Goal: Navigation & Orientation: Find specific page/section

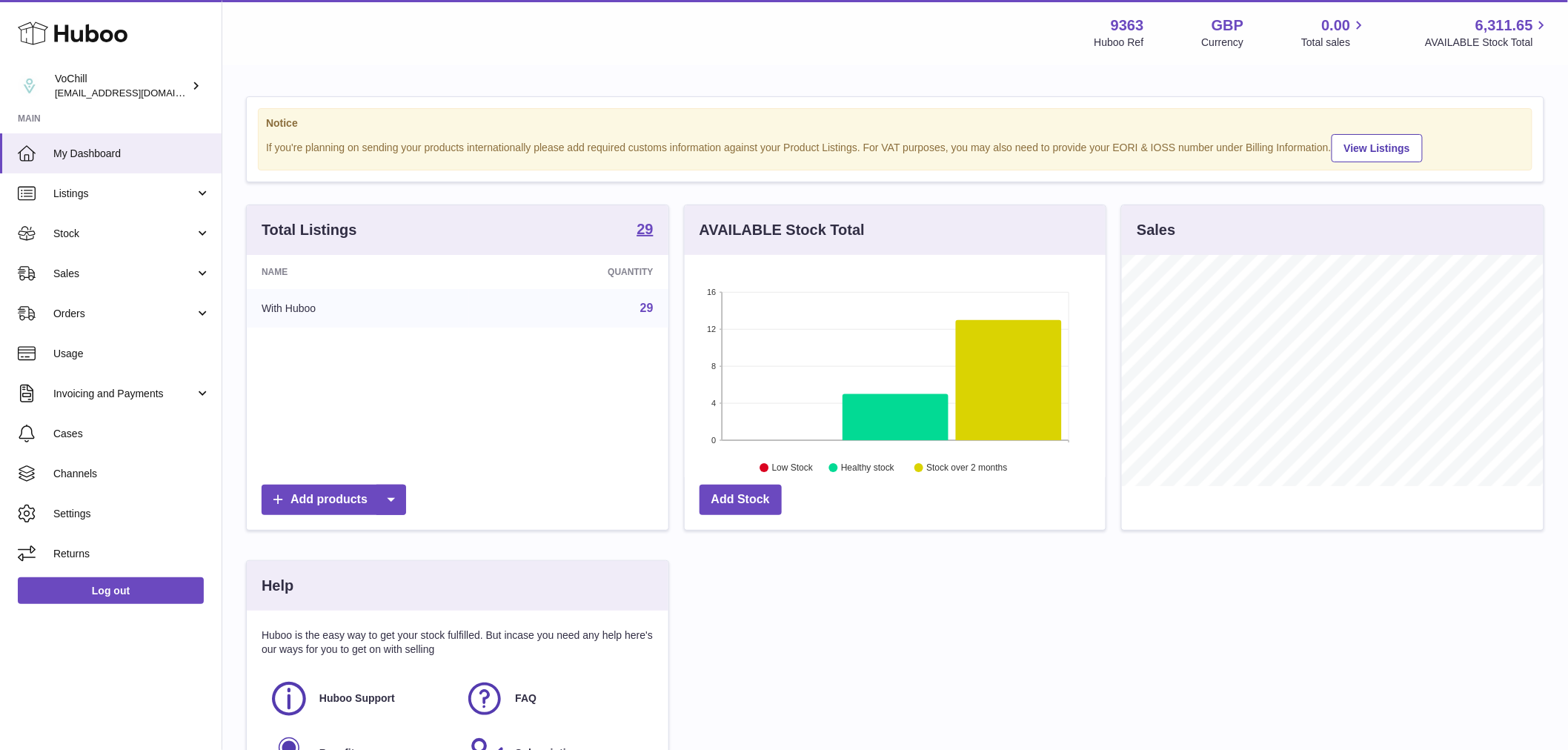
scroll to position [232, 420]
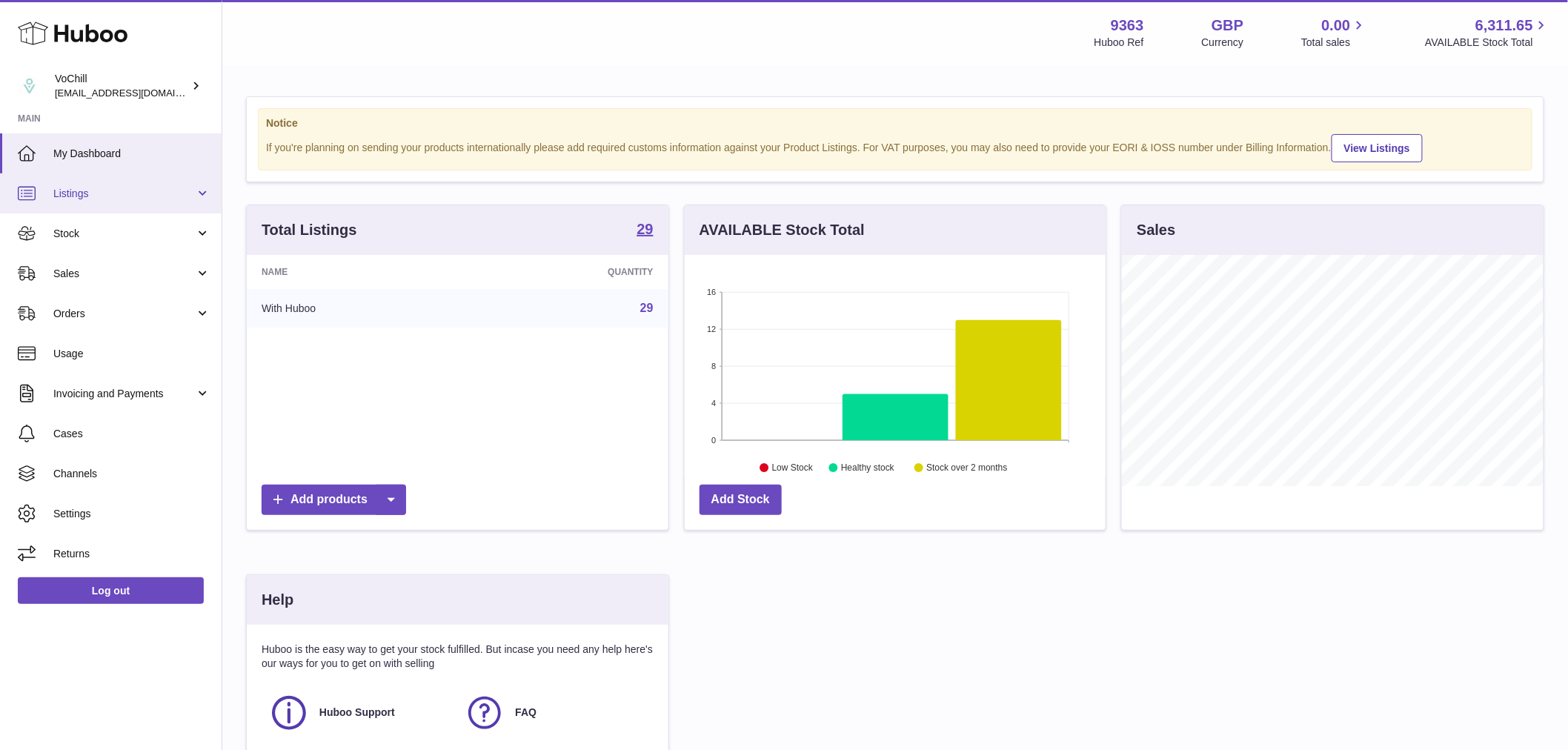
click at [152, 206] on link "Listings" at bounding box center [111, 193] width 222 height 40
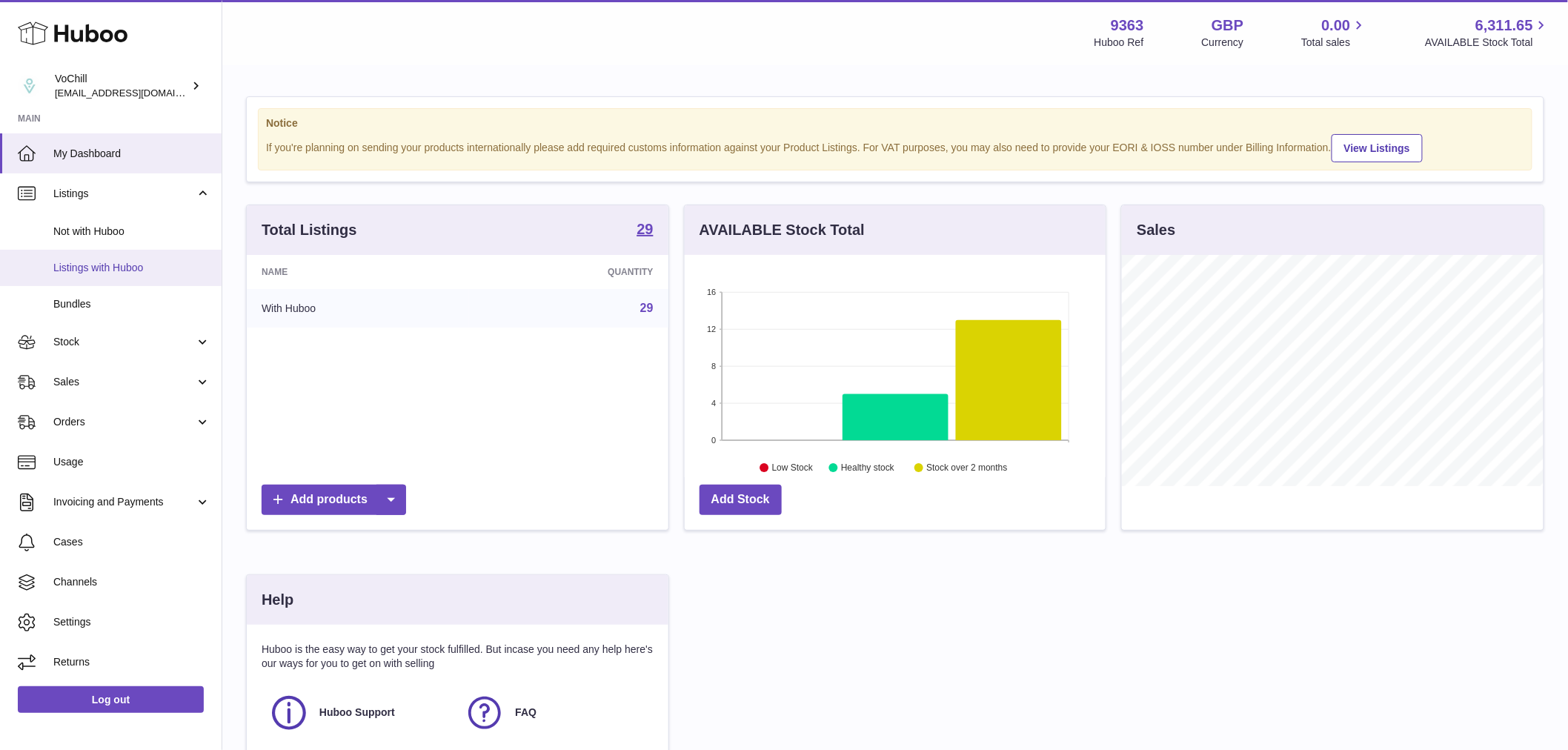
click at [137, 261] on span "Listings with Huboo" at bounding box center [132, 268] width 157 height 14
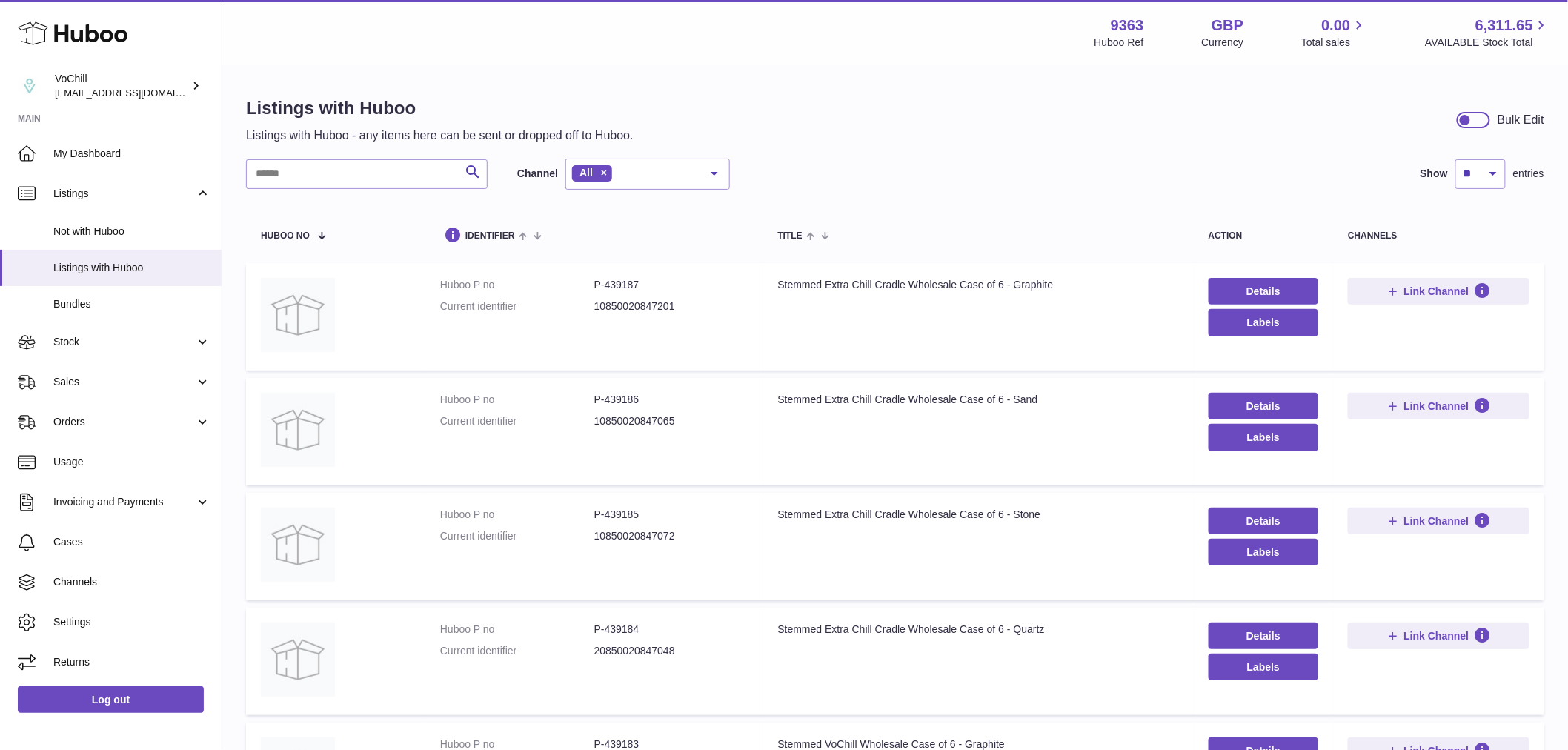
scroll to position [412, 0]
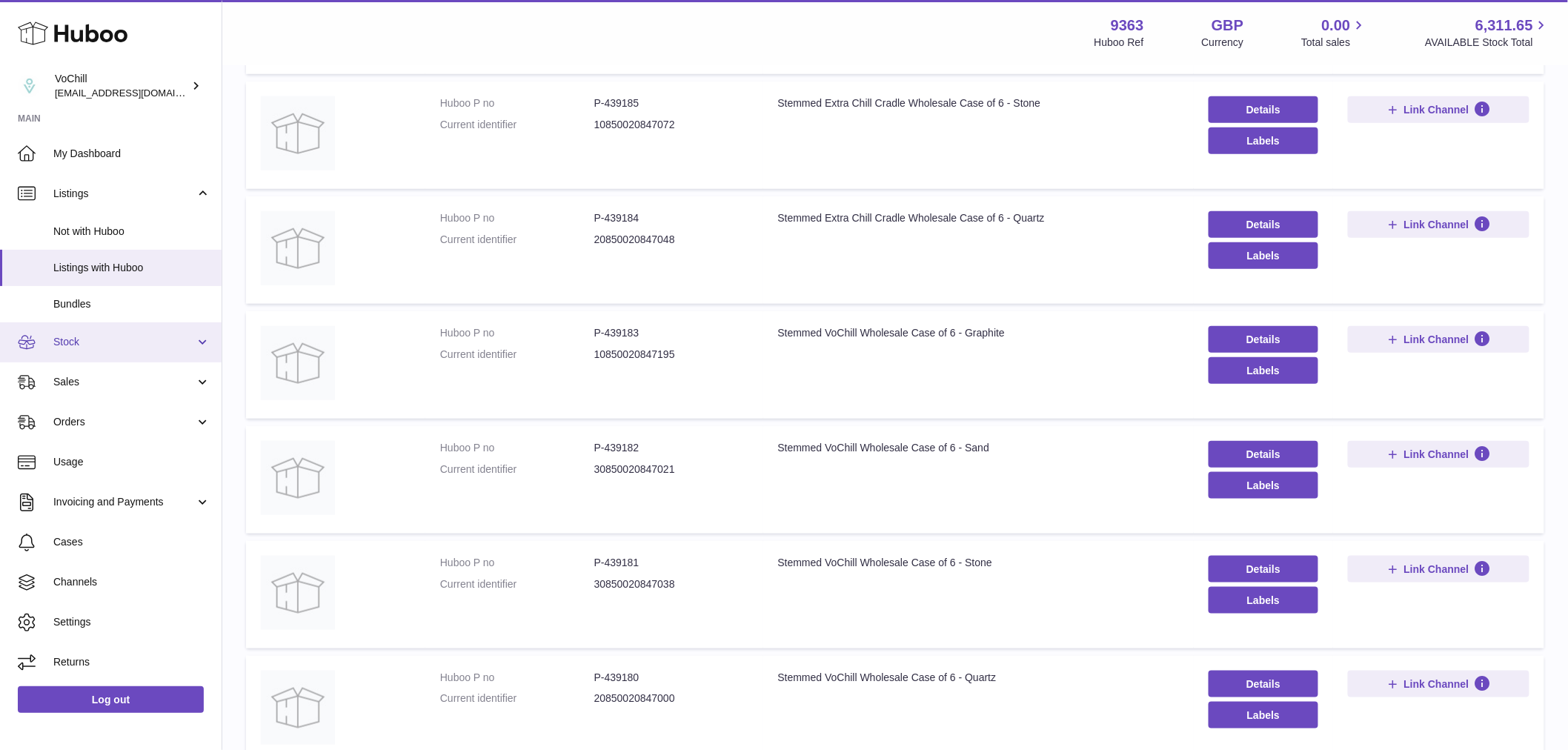
click at [114, 348] on span "Stock" at bounding box center [124, 342] width 141 height 14
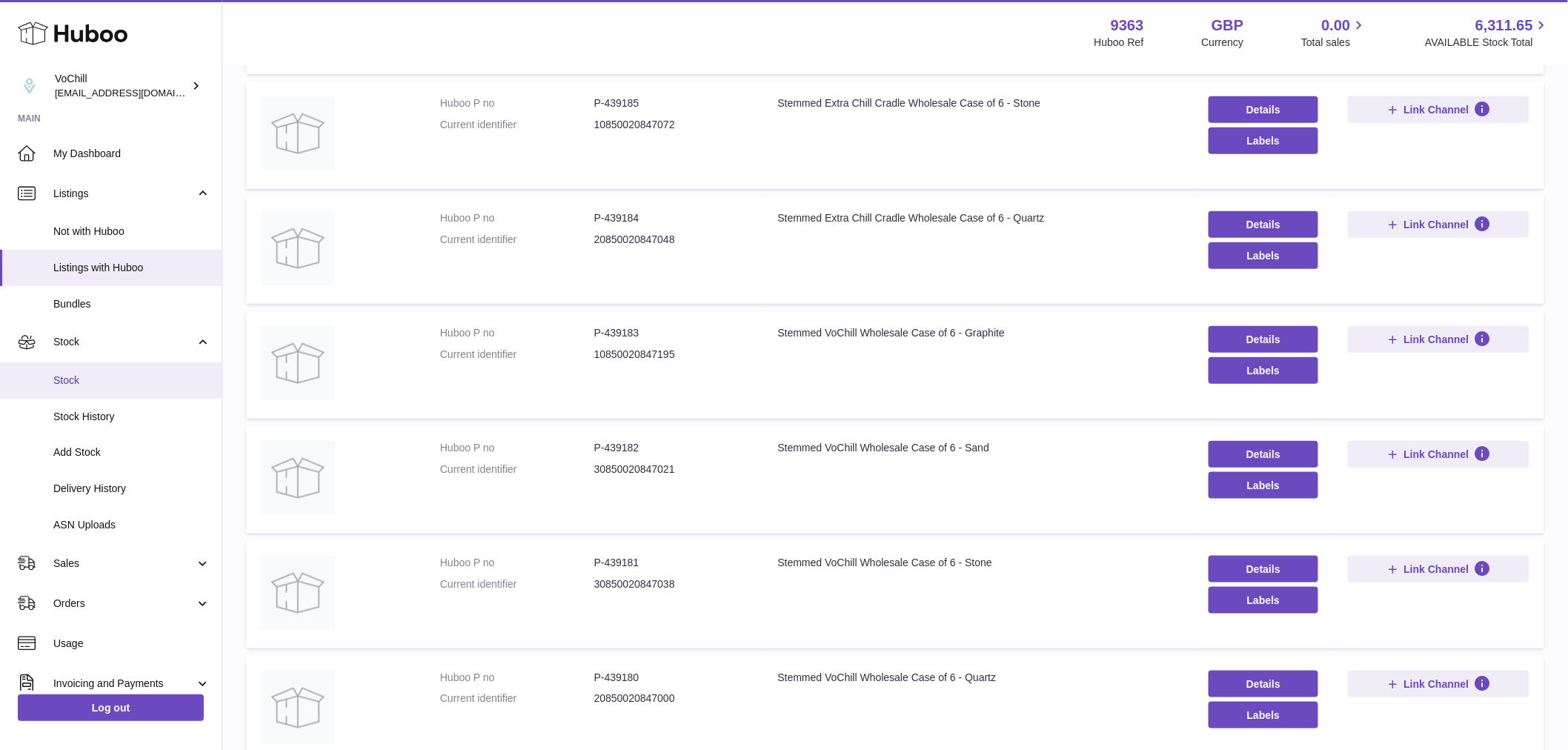
click at [84, 371] on link "Stock" at bounding box center [111, 380] width 222 height 37
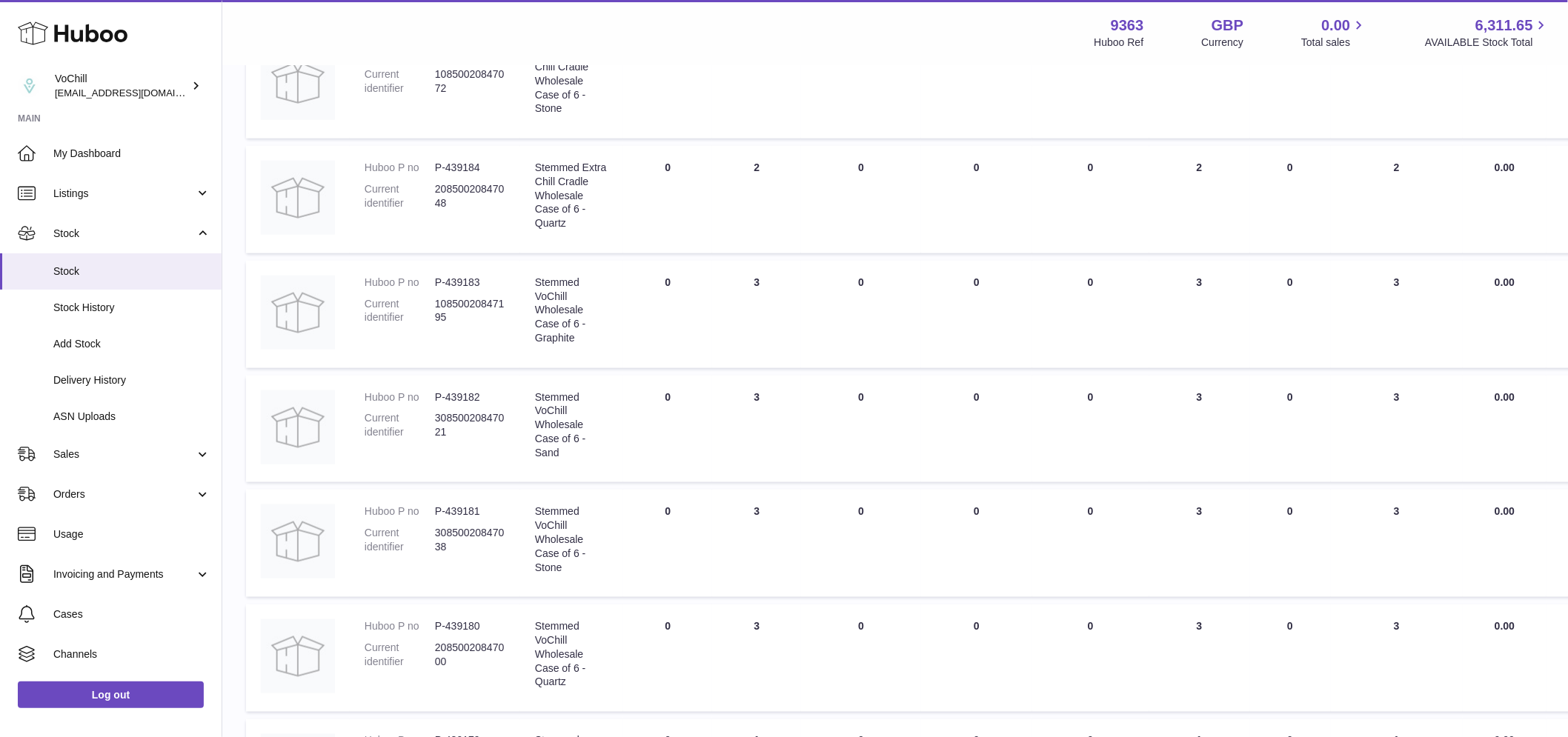
scroll to position [882, 0]
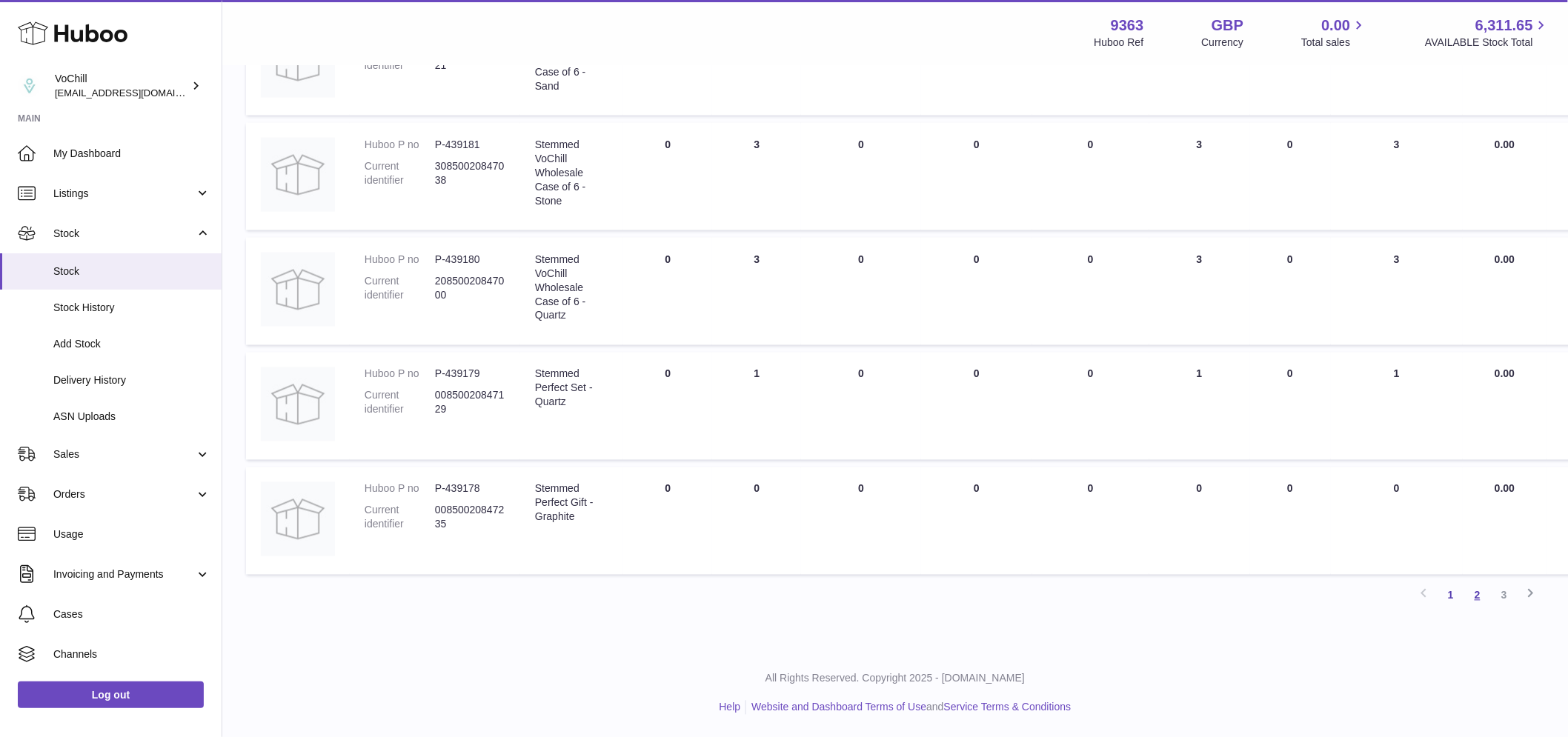
click at [1490, 595] on link "2" at bounding box center [1477, 596] width 27 height 27
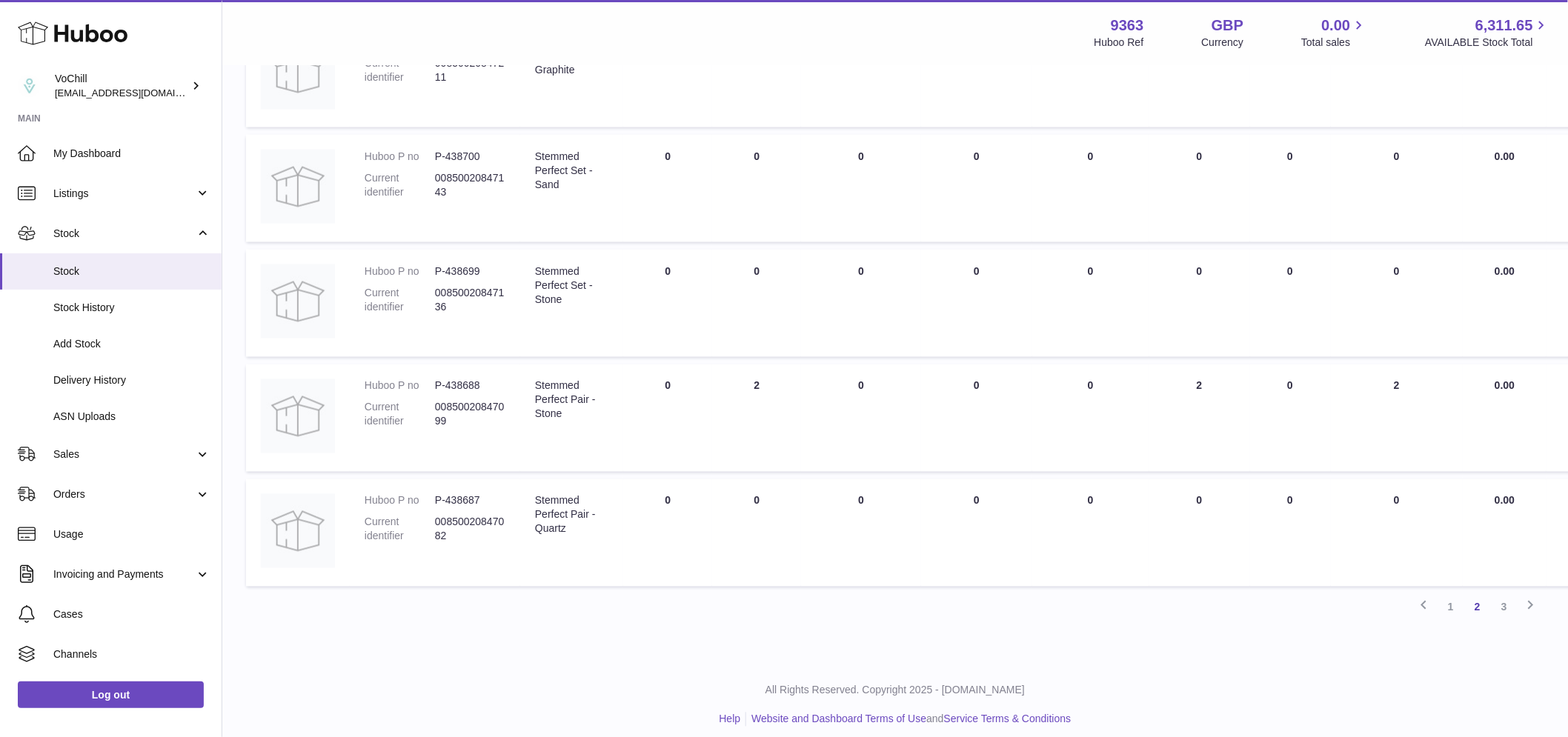
scroll to position [856, 0]
click at [1503, 598] on link "3" at bounding box center [1504, 599] width 27 height 27
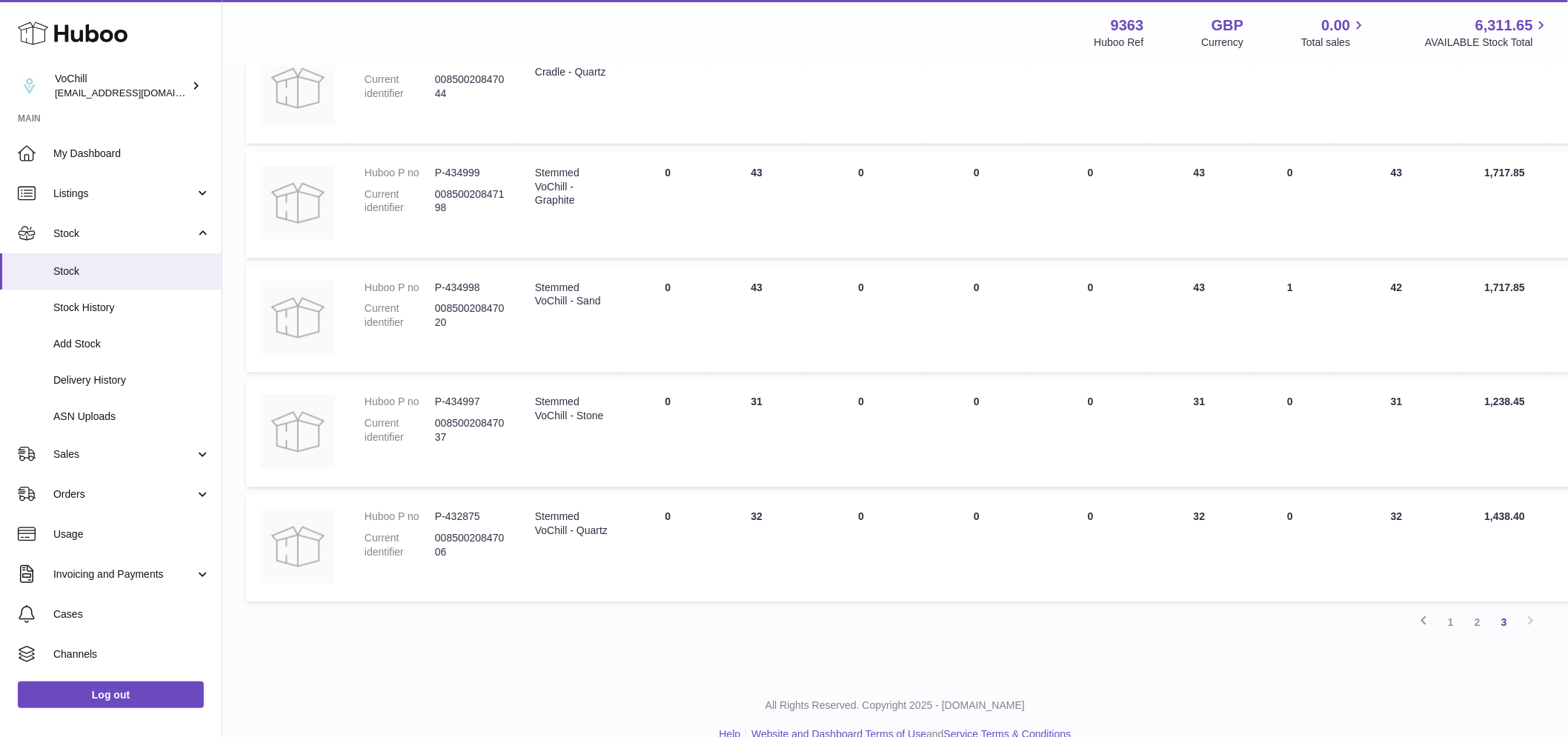
scroll to position [627, 0]
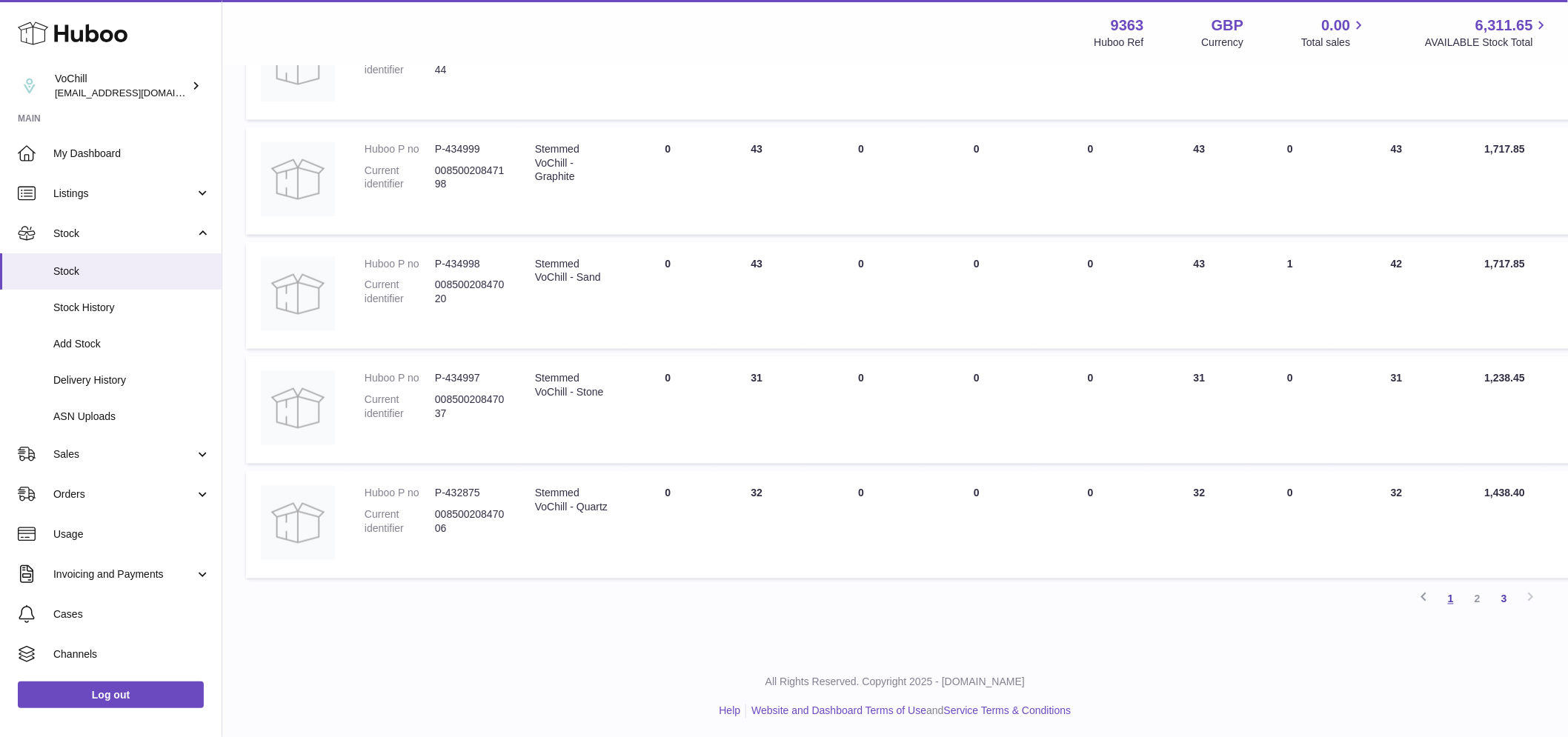
click at [1455, 598] on link "1" at bounding box center [1450, 599] width 27 height 27
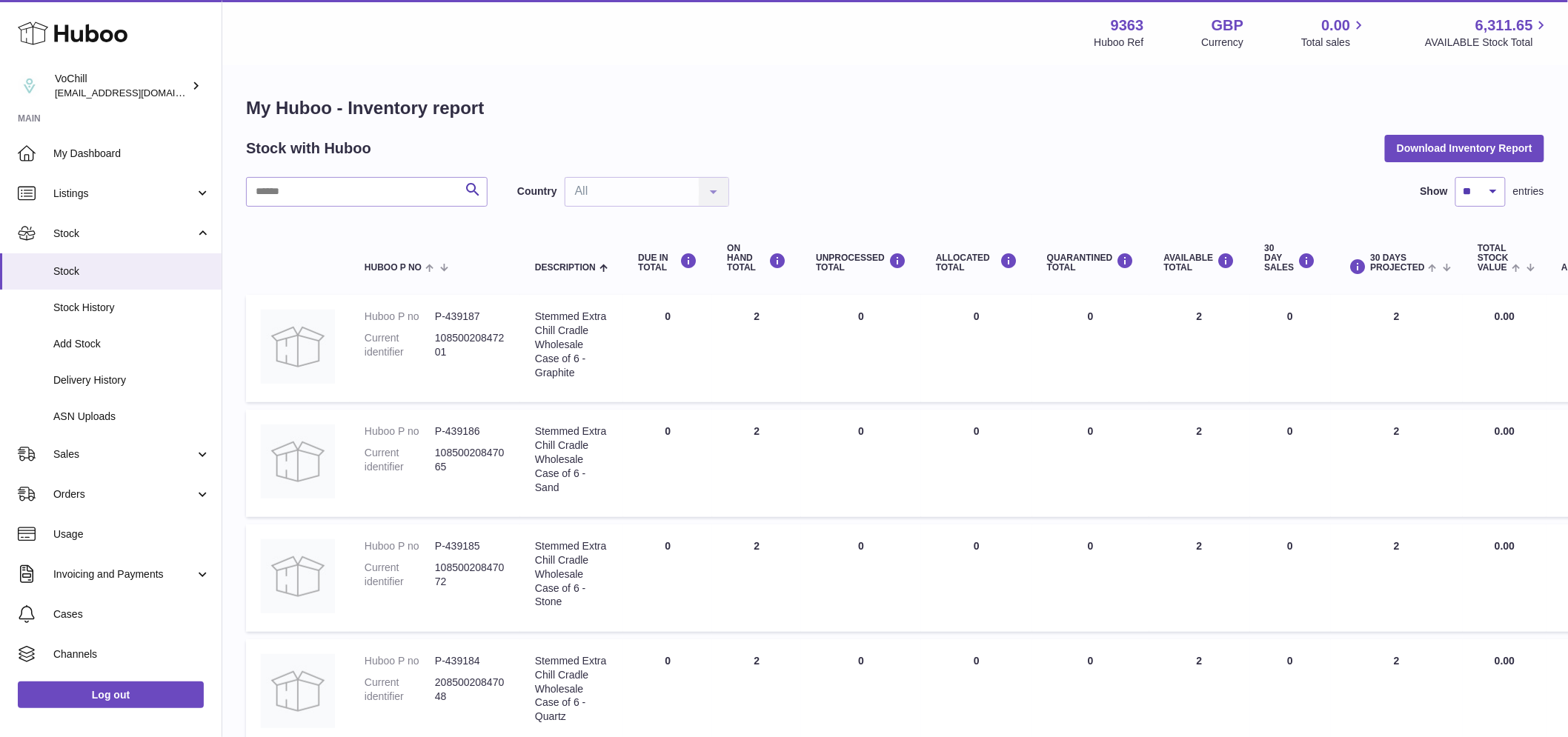
click at [267, 46] on div "Menu Huboo 9363 Huboo Ref GBP Currency 0.00 Total sales 6,311.65 AVAILABLE Stoc…" at bounding box center [895, 33] width 1310 height 34
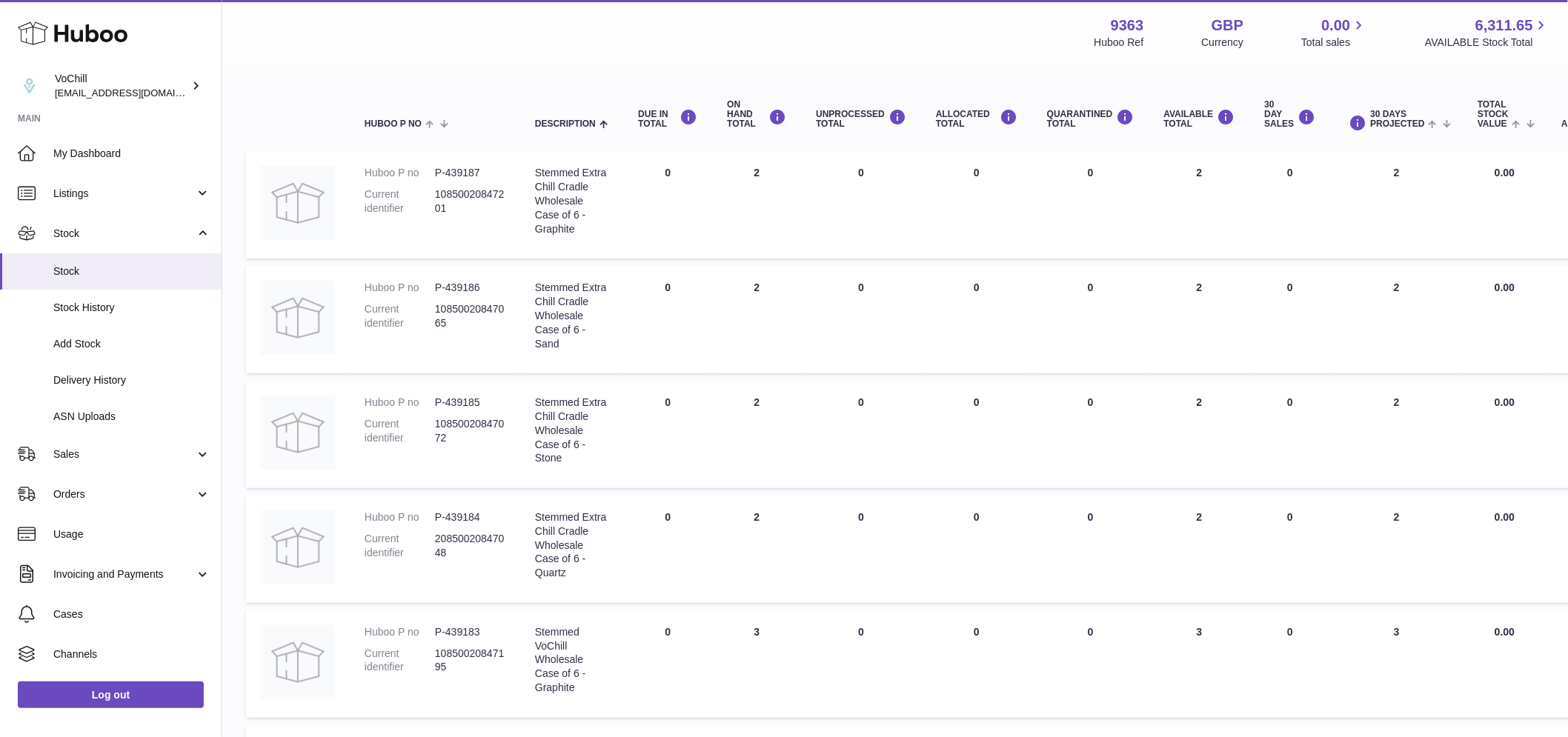
scroll to position [164, 0]
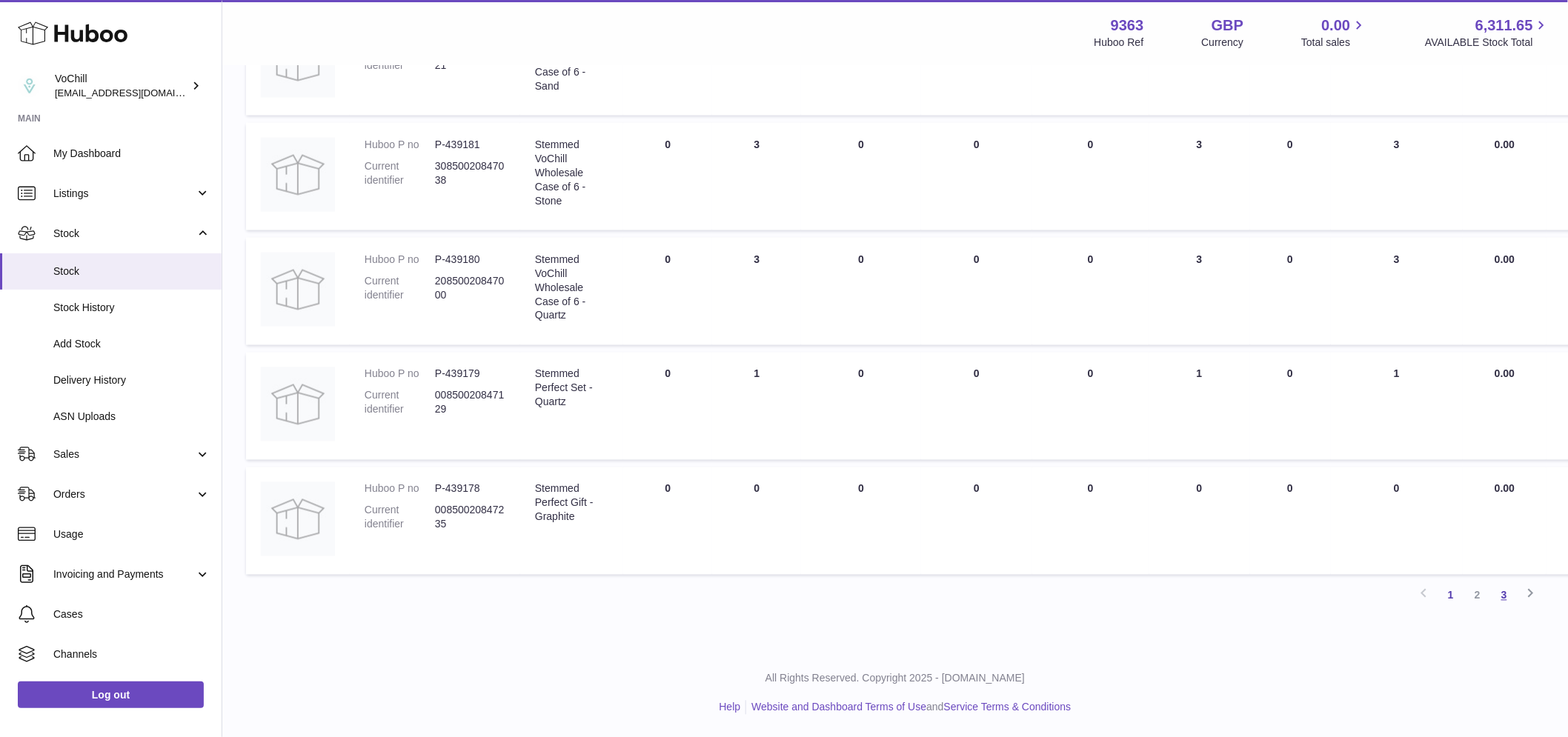
click at [1504, 600] on link "3" at bounding box center [1504, 596] width 27 height 27
